Goal: Information Seeking & Learning: Learn about a topic

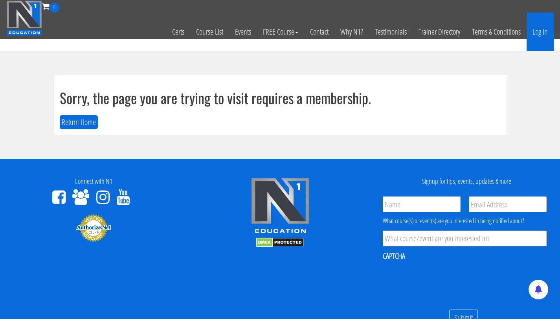
click at [540, 30] on link "Log In" at bounding box center [540, 32] width 27 height 39
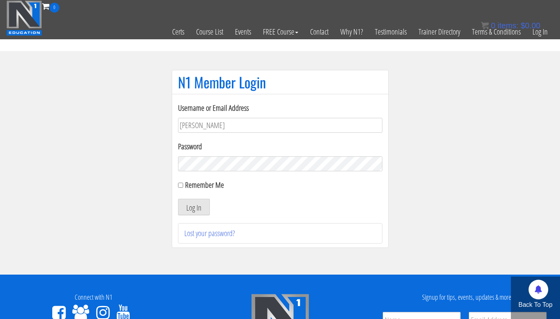
type input "[PERSON_NAME][EMAIL_ADDRESS][PERSON_NAME][DOMAIN_NAME]"
click at [195, 207] on button "Log In" at bounding box center [194, 207] width 32 height 17
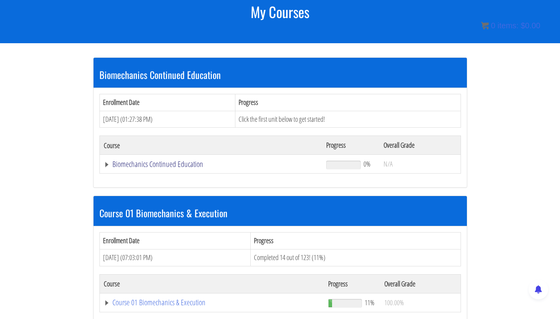
scroll to position [110, 0]
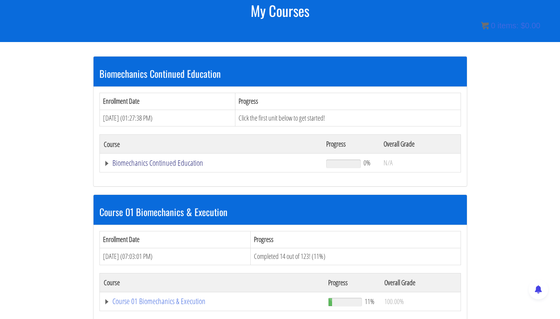
click at [108, 162] on link "Biomechanics Continued Education" at bounding box center [211, 163] width 215 height 8
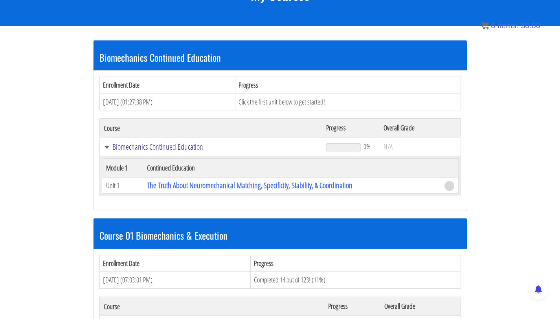
scroll to position [126, 0]
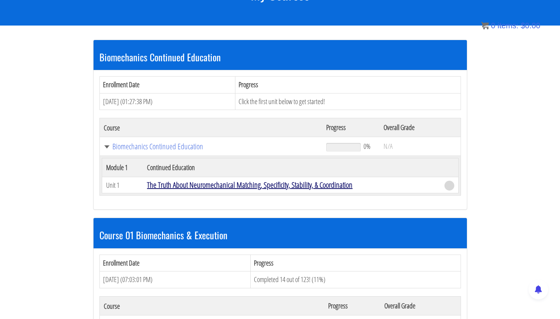
click at [171, 184] on link "The Truth About Neuromechanical Matching, Specificity, Stability, & Coordination" at bounding box center [250, 185] width 206 height 11
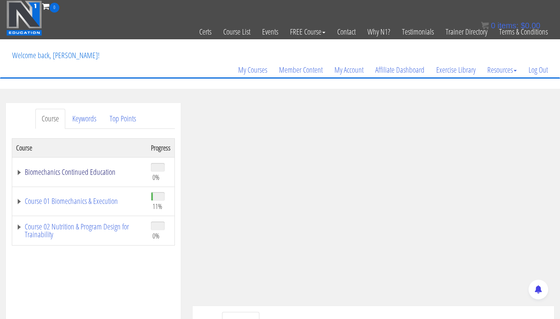
click at [89, 171] on link "Biomechanics Continued Education" at bounding box center [79, 172] width 127 height 8
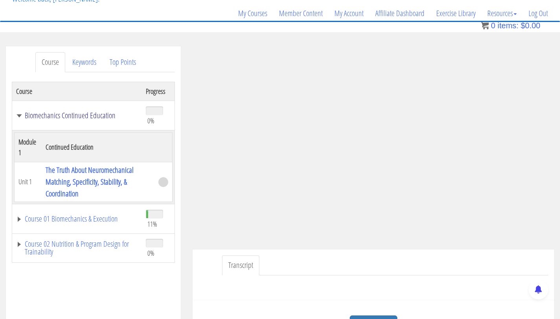
scroll to position [91, 0]
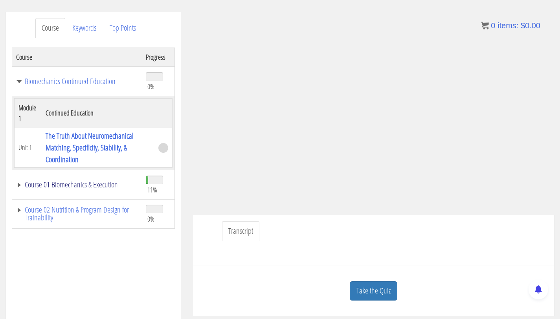
click at [53, 184] on link "Course 01 Biomechanics & Execution" at bounding box center [77, 185] width 122 height 8
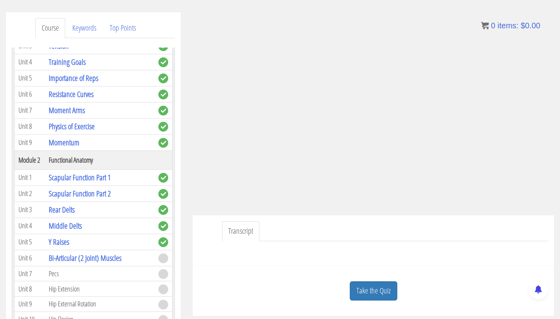
scroll to position [237, 0]
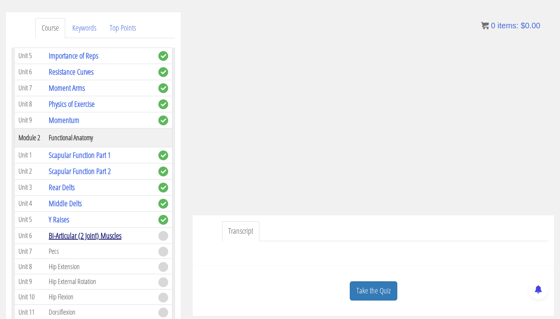
click at [64, 234] on link "Bi-Articular (2 Joint) Muscles" at bounding box center [85, 235] width 73 height 11
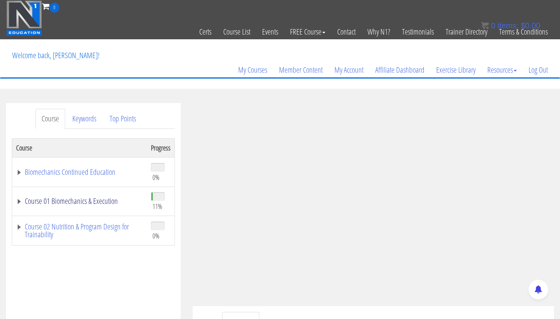
click at [61, 205] on link "Course 01 Biomechanics & Execution" at bounding box center [79, 201] width 127 height 8
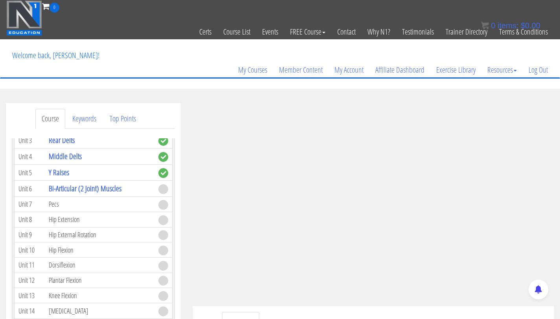
scroll to position [301, 0]
